Goal: Check status: Check status

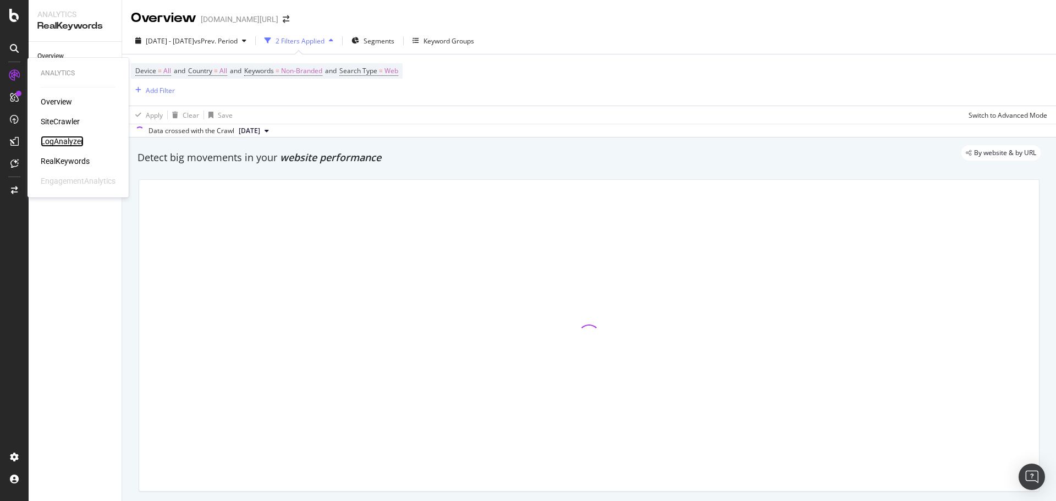
click at [63, 140] on div "LogAnalyzer" at bounding box center [62, 141] width 43 height 11
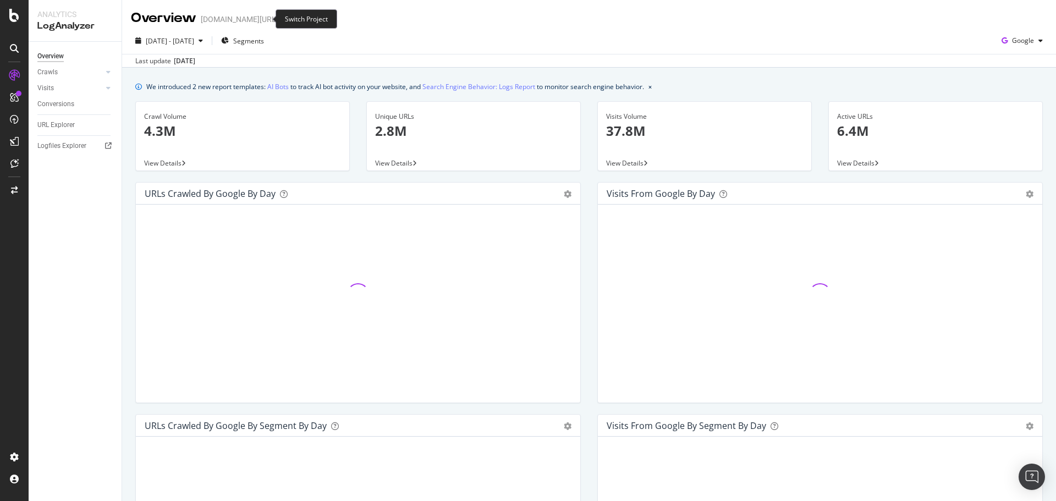
click at [283, 18] on icon "arrow-right-arrow-left" at bounding box center [286, 19] width 7 height 8
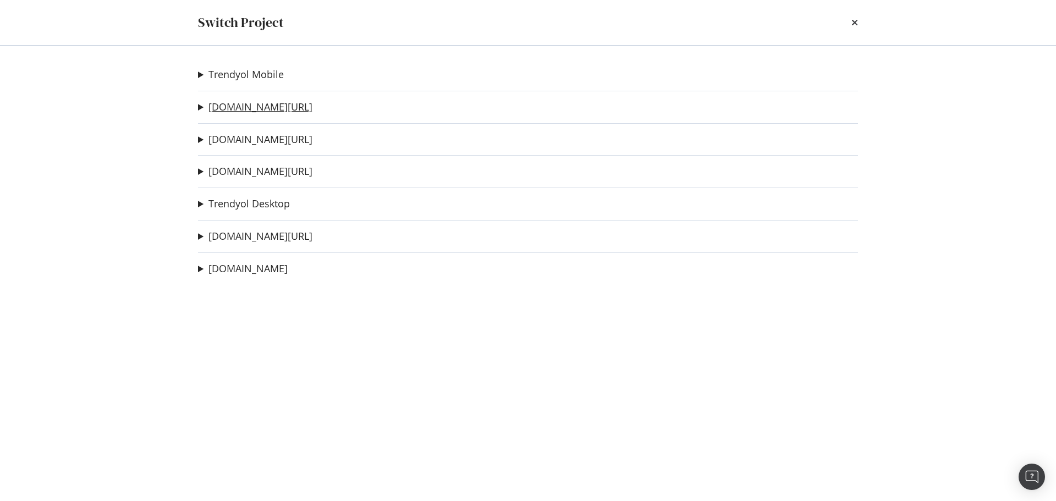
click at [261, 113] on link "[DOMAIN_NAME][URL]" at bounding box center [261, 107] width 104 height 12
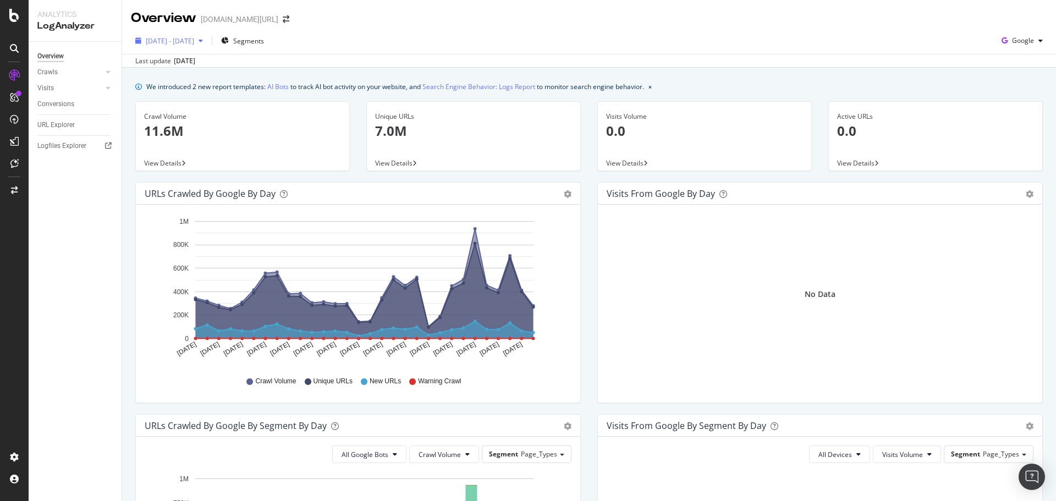
click at [177, 45] on span "[DATE] - [DATE]" at bounding box center [170, 40] width 48 height 9
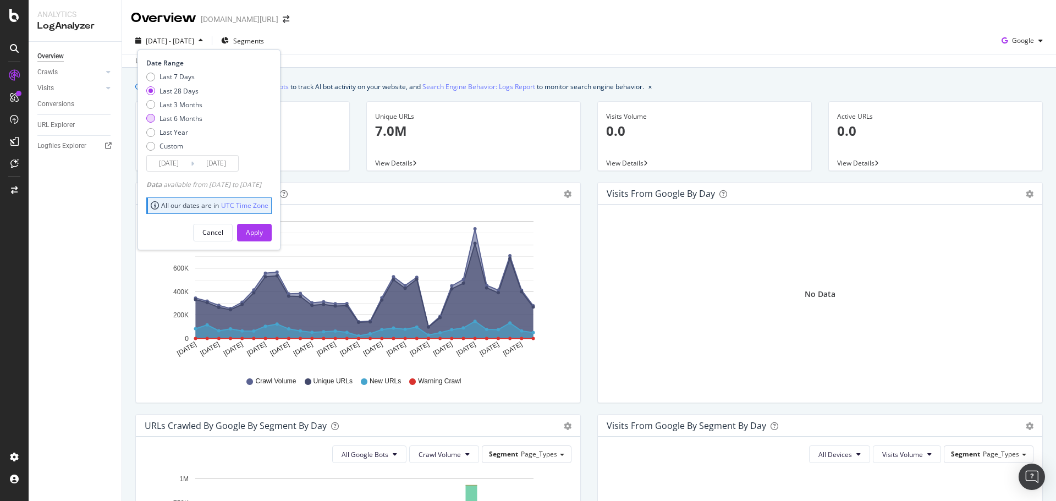
click at [187, 122] on div "Last 6 Months" at bounding box center [181, 118] width 43 height 9
type input "[DATE]"
click at [263, 233] on div "Apply" at bounding box center [254, 232] width 17 height 9
